Goal: Find specific page/section: Find specific page/section

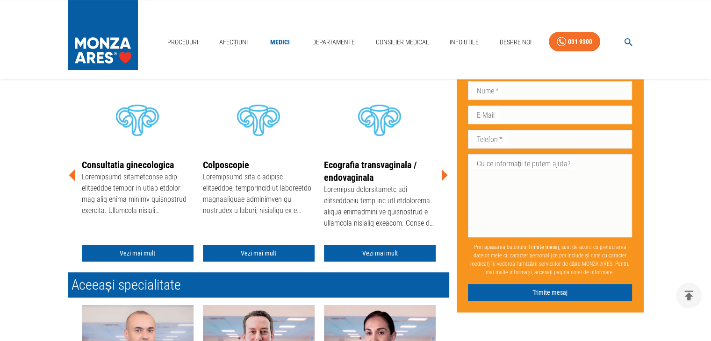
click at [442, 175] on icon at bounding box center [444, 175] width 6 height 12
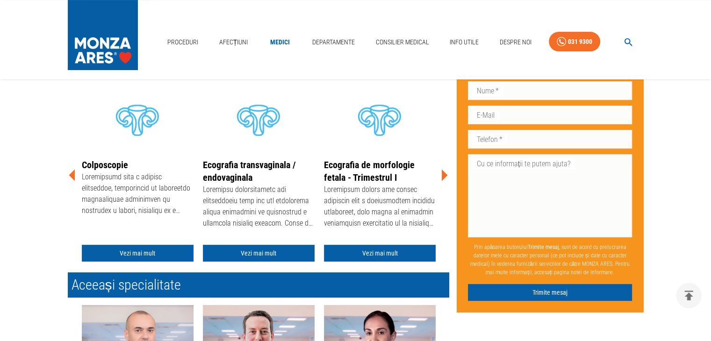
click at [442, 175] on icon at bounding box center [444, 175] width 6 height 12
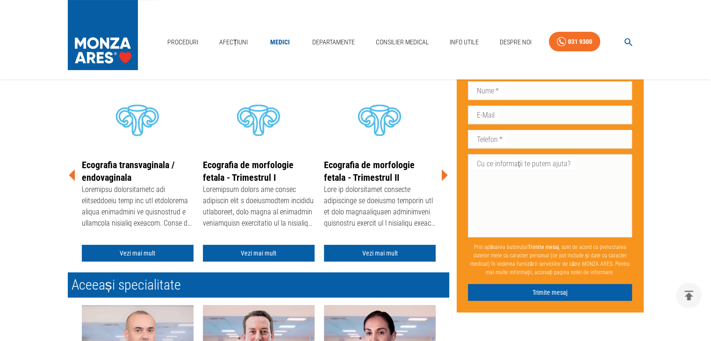
click at [442, 175] on icon at bounding box center [444, 175] width 6 height 12
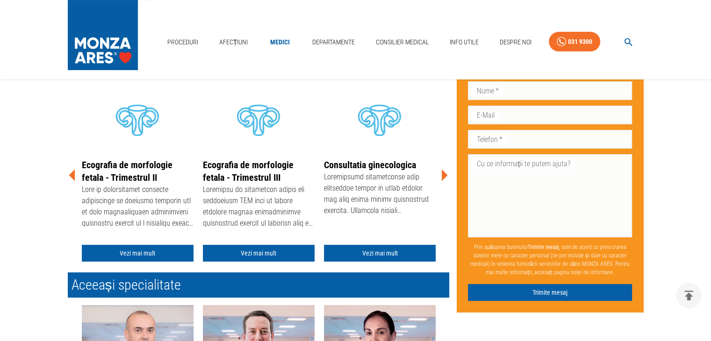
click at [442, 175] on icon at bounding box center [444, 175] width 6 height 12
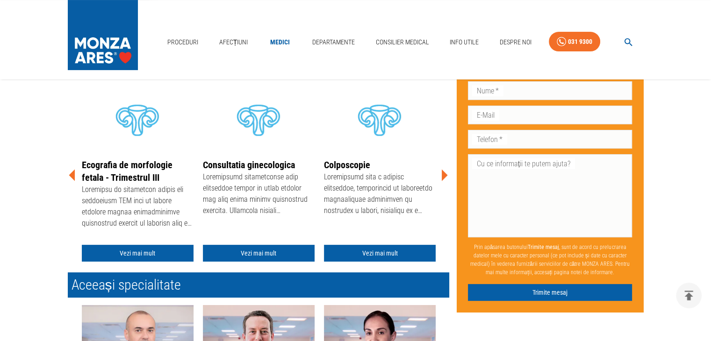
click at [441, 176] on icon at bounding box center [444, 175] width 28 height 28
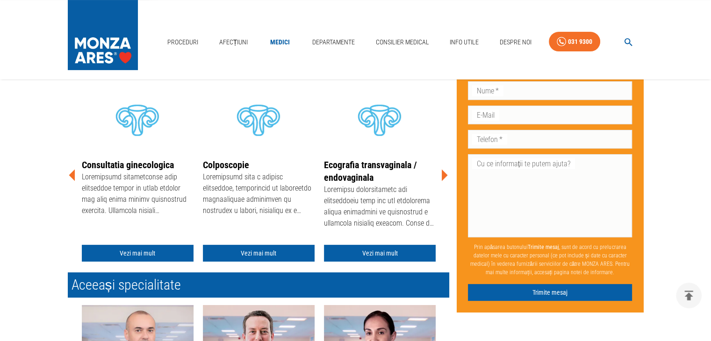
click at [441, 176] on icon at bounding box center [444, 175] width 28 height 28
